Goal: Task Accomplishment & Management: Use online tool/utility

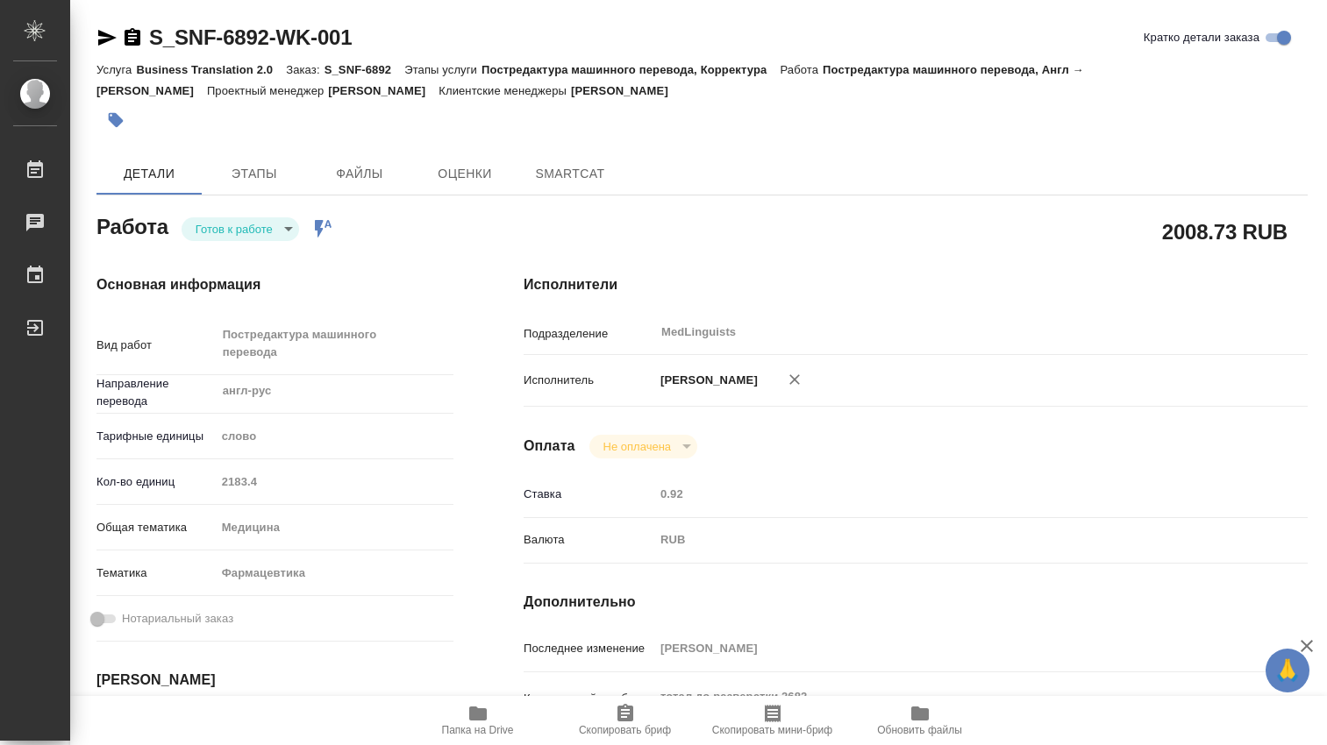
type textarea "x"
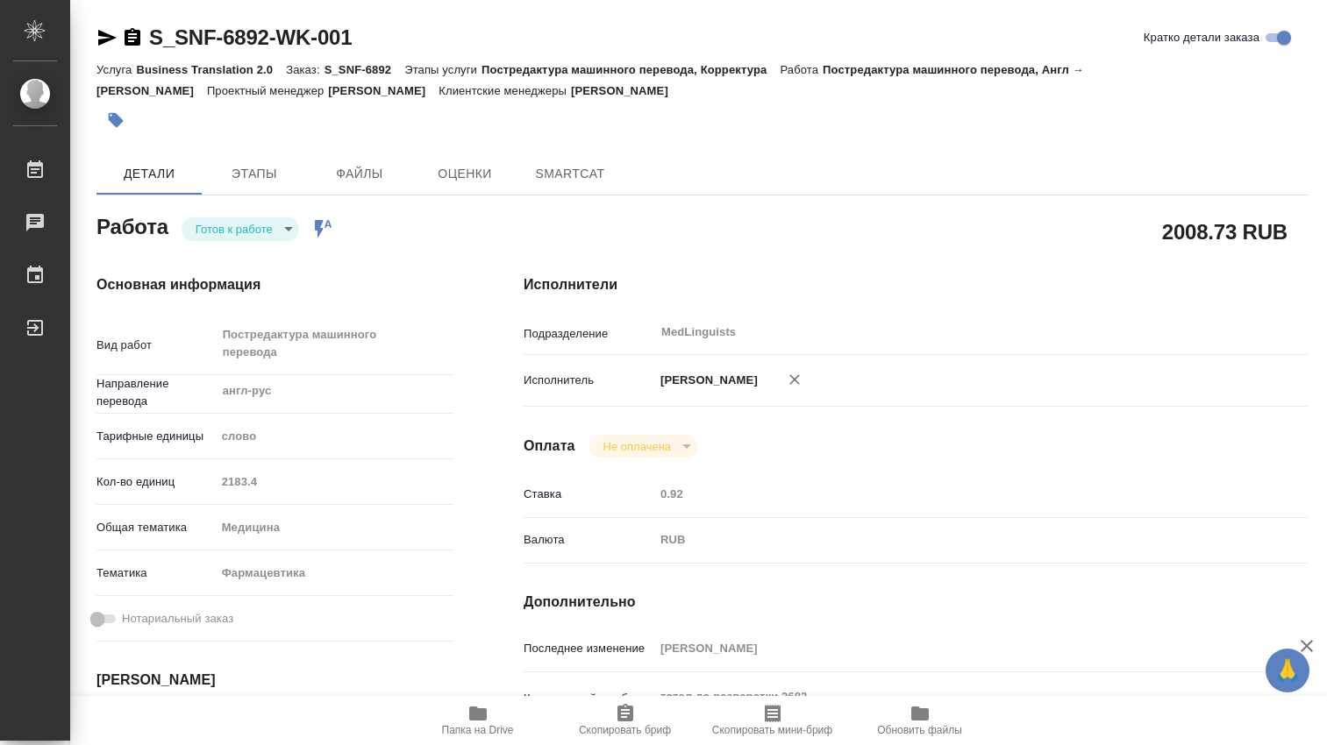
type textarea "x"
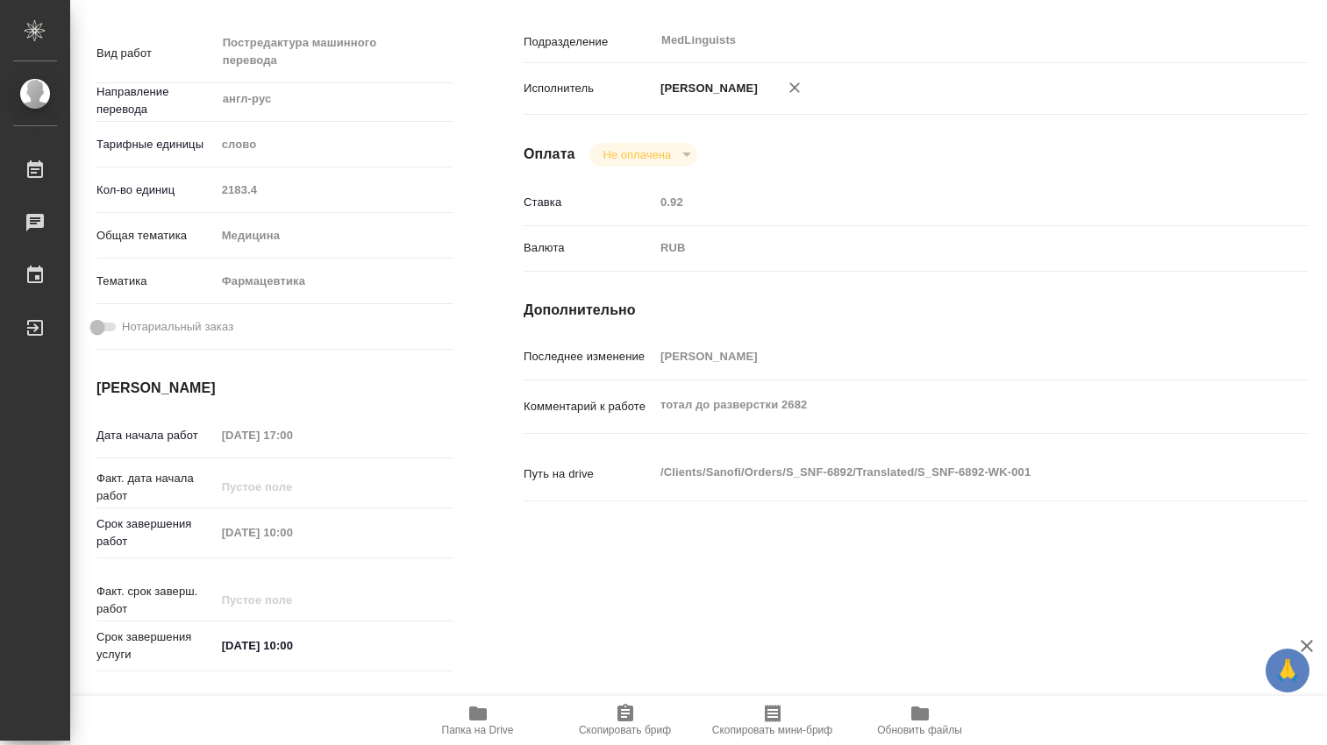
type textarea "x"
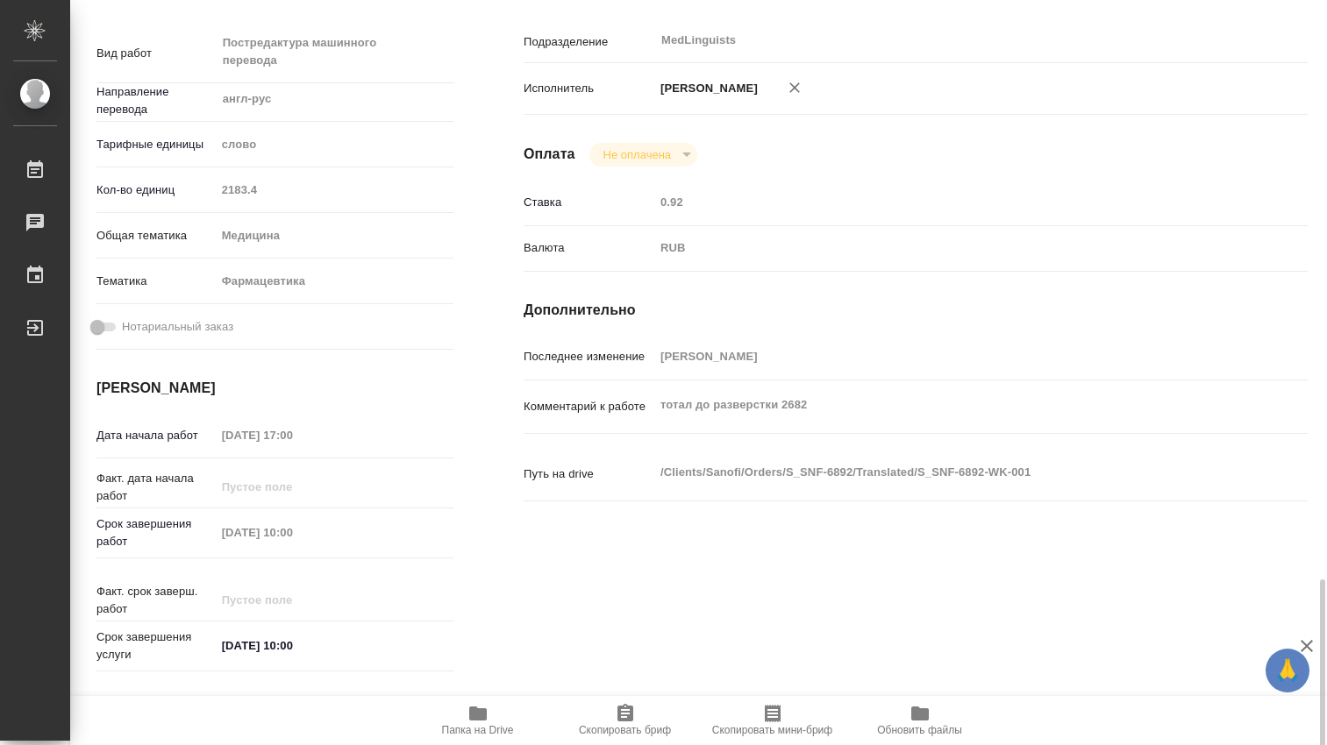
scroll to position [584, 0]
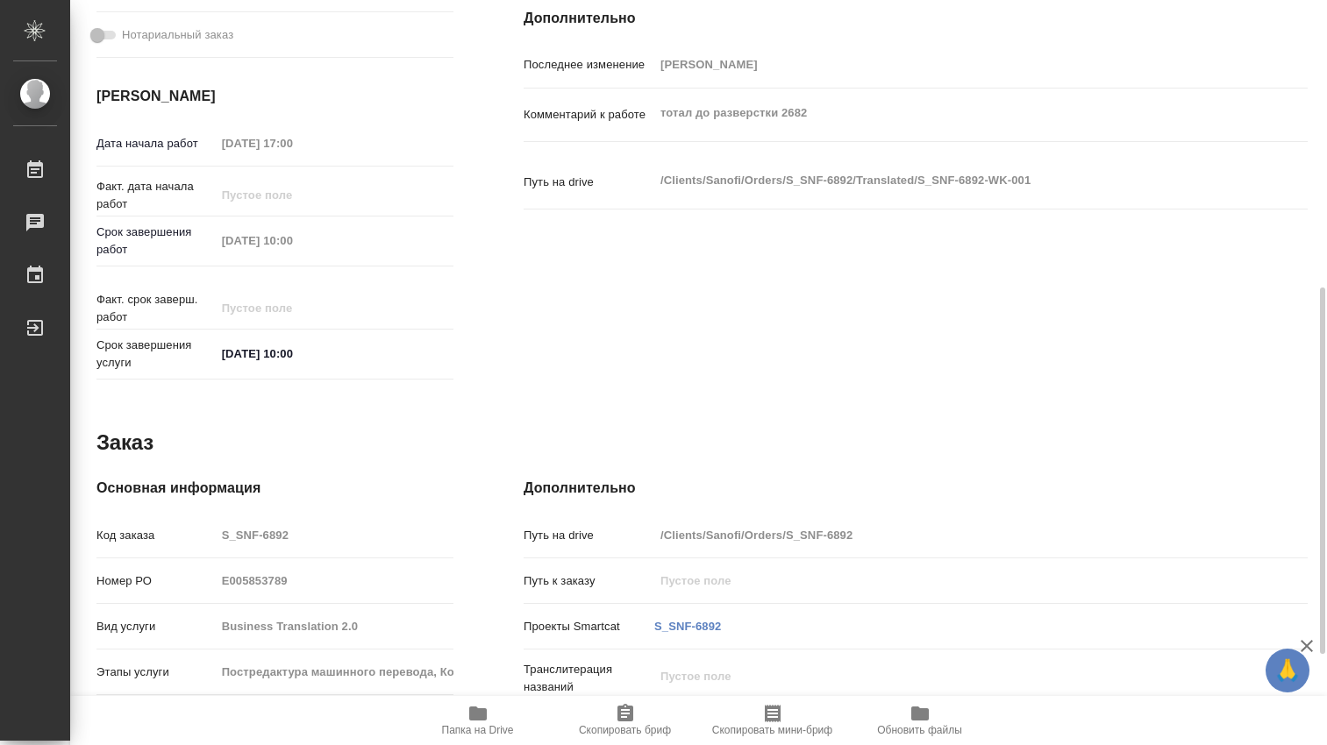
type textarea "x"
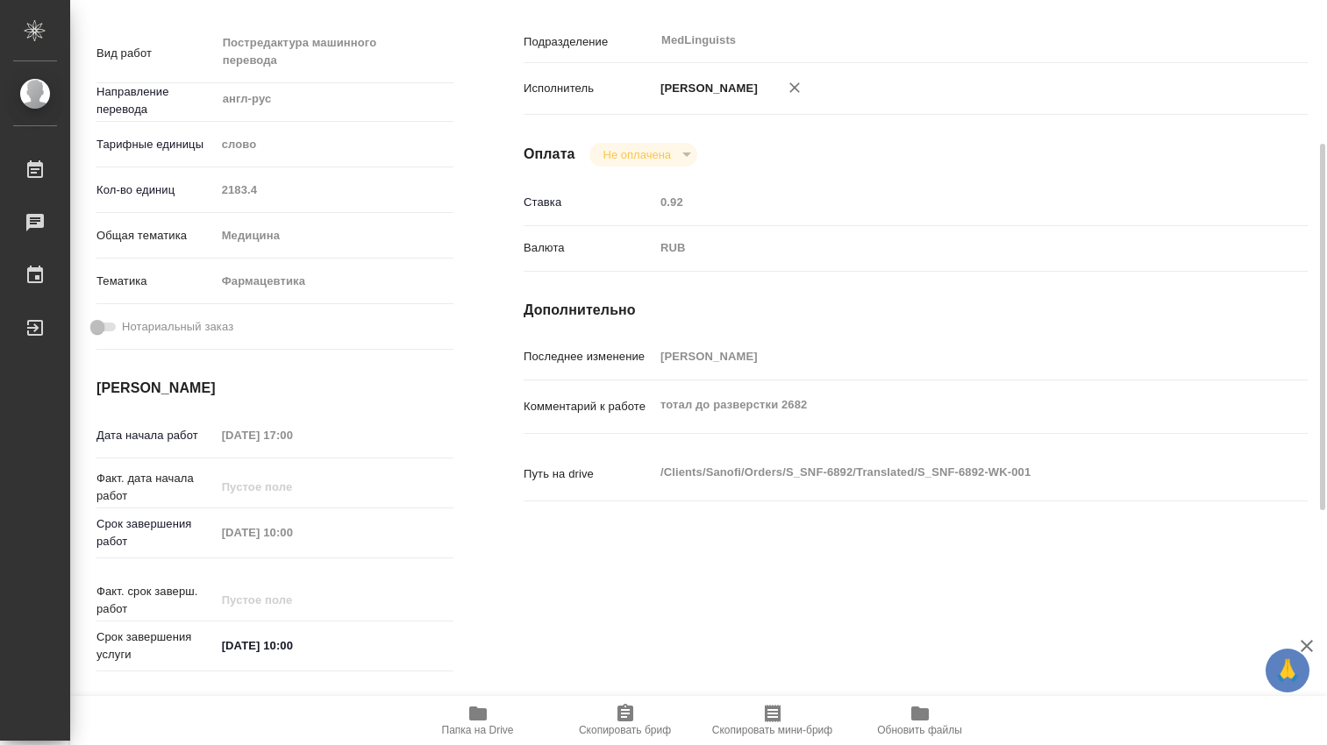
scroll to position [0, 0]
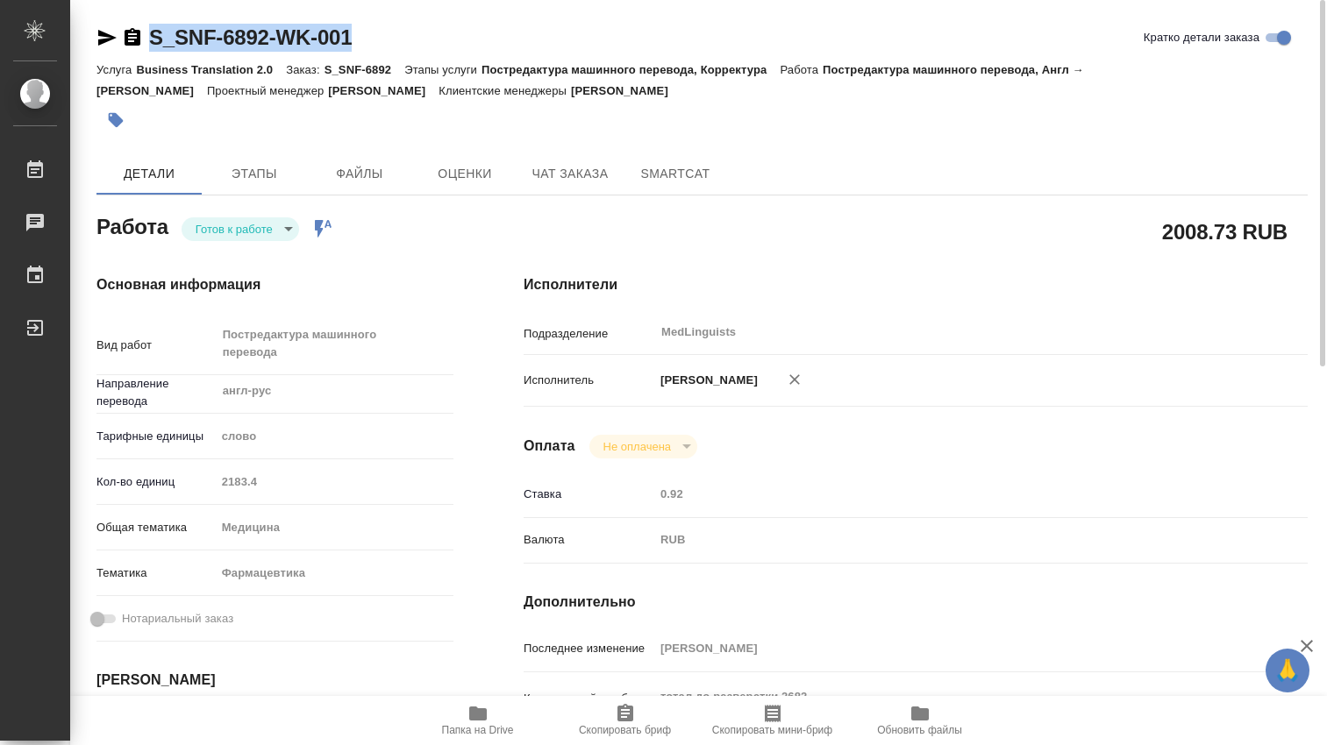
drag, startPoint x: 379, startPoint y: 47, endPoint x: 145, endPoint y: 30, distance: 234.8
click at [145, 30] on div "S_SNF-6892-WK-001 Кратко детали заказа" at bounding box center [701, 38] width 1211 height 28
copy link "S_SNF-6892-WK-001"
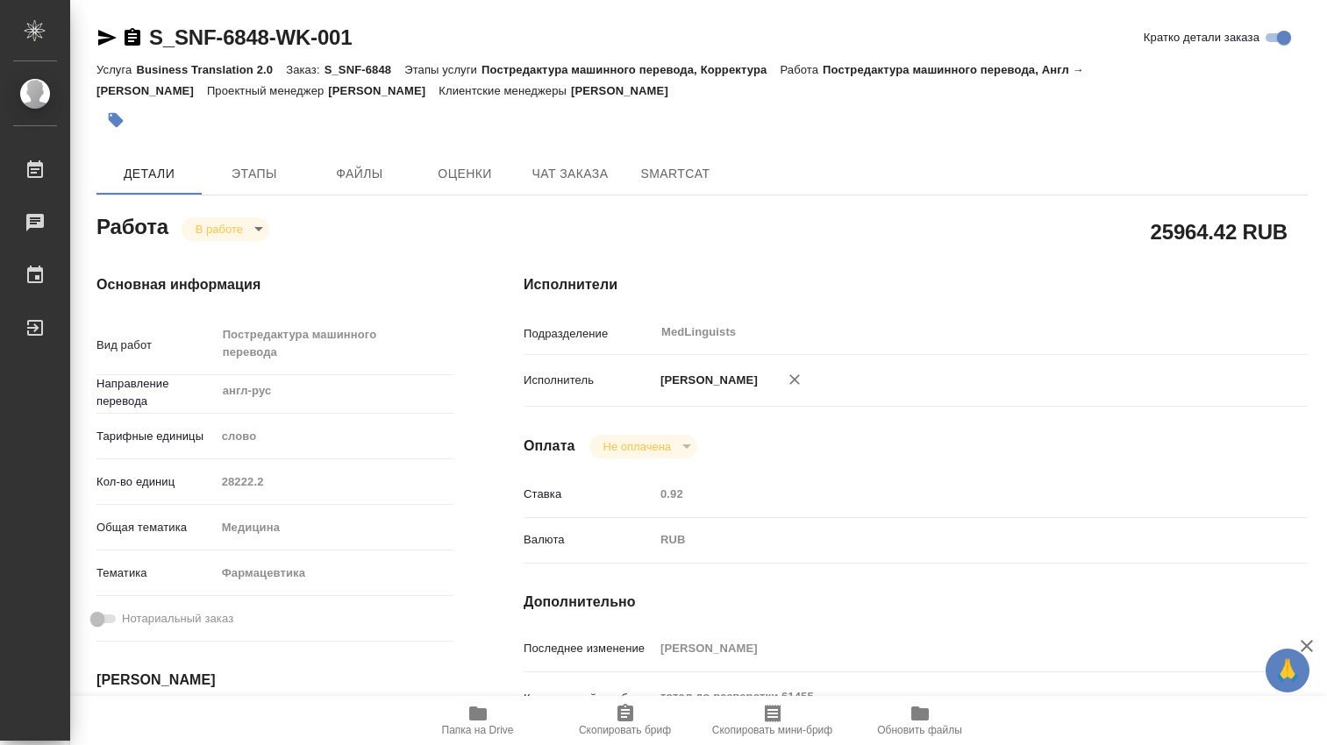
click at [475, 712] on icon "button" at bounding box center [478, 714] width 18 height 14
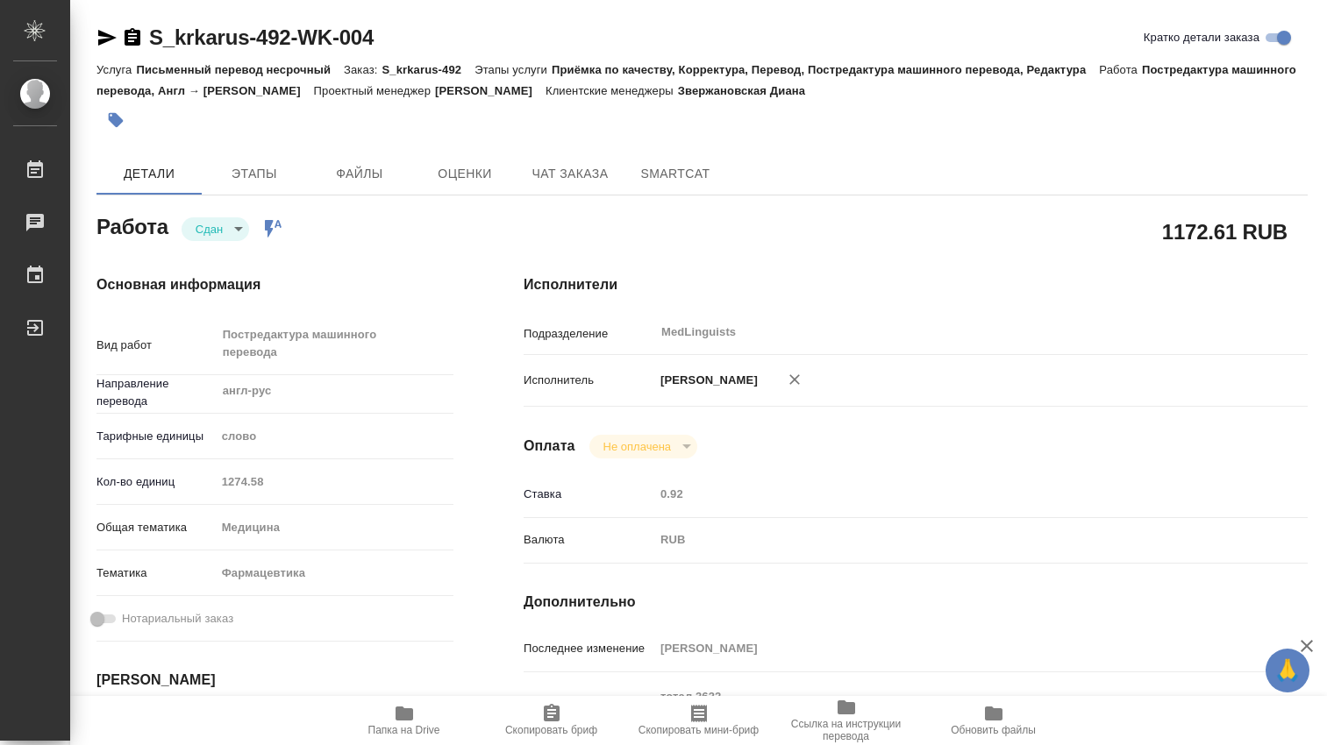
click at [203, 481] on div "Кол-во единиц 1274.58" at bounding box center [274, 482] width 357 height 31
